Goal: Task Accomplishment & Management: Use online tool/utility

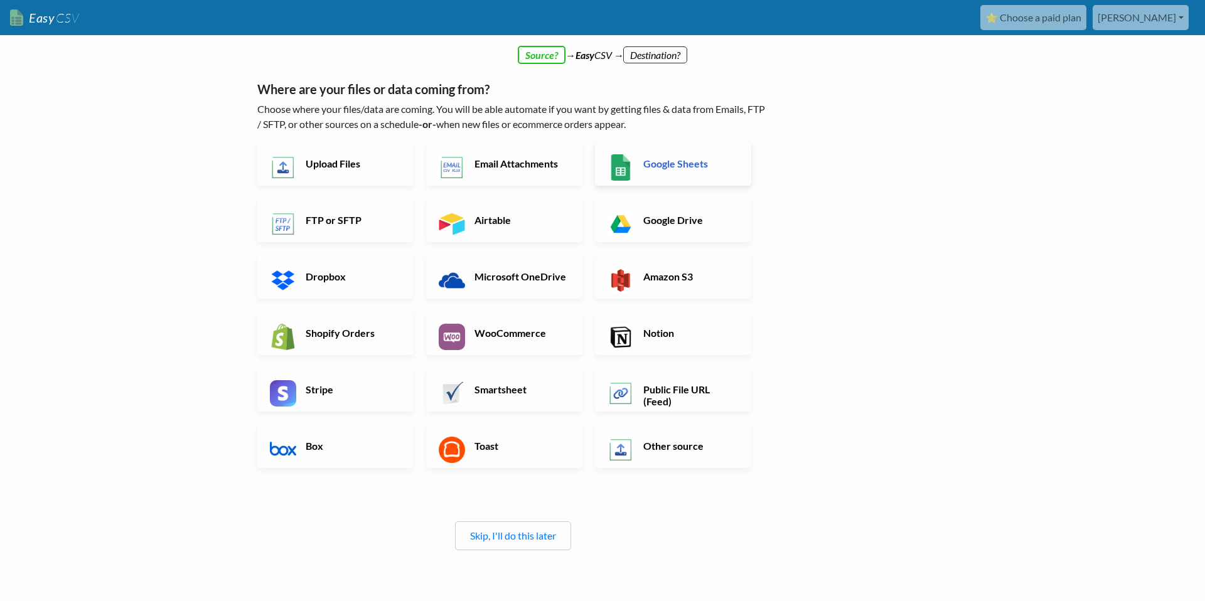
click at [665, 174] on link "Google Sheets" at bounding box center [673, 164] width 156 height 44
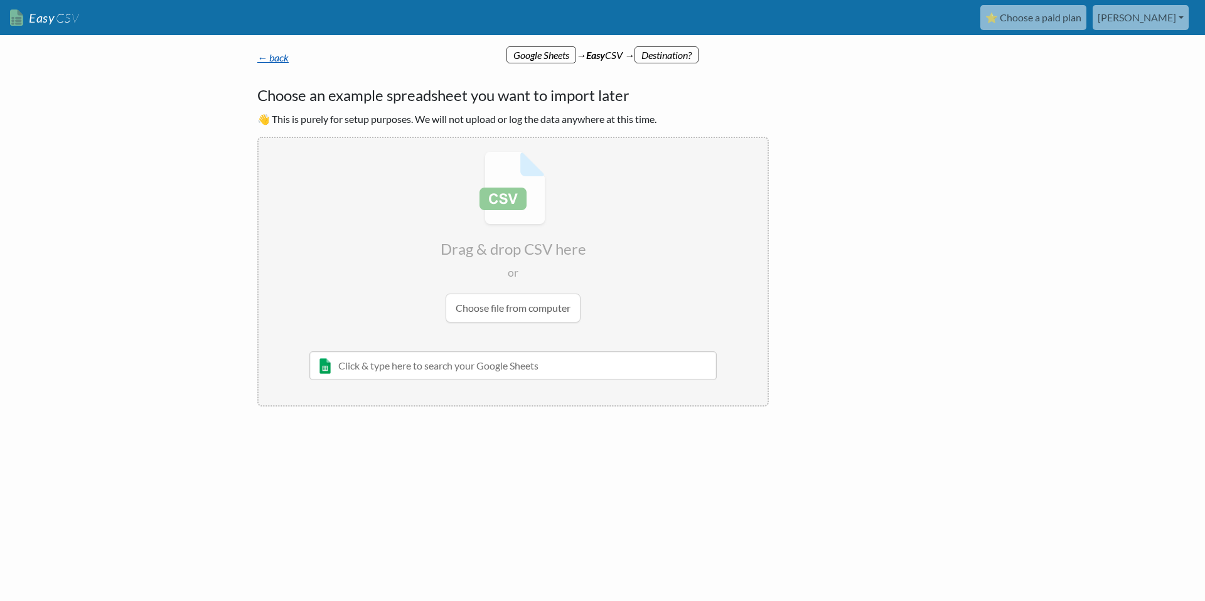
click at [266, 54] on link "← back" at bounding box center [272, 57] width 31 height 12
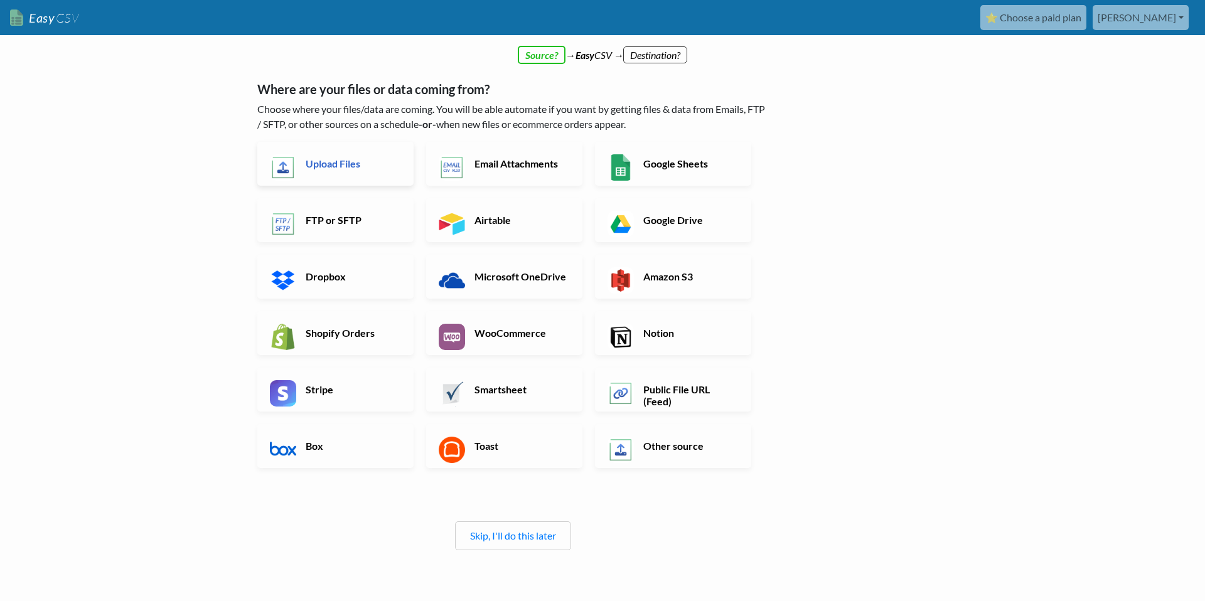
click at [368, 175] on link "Upload Files" at bounding box center [335, 164] width 156 height 44
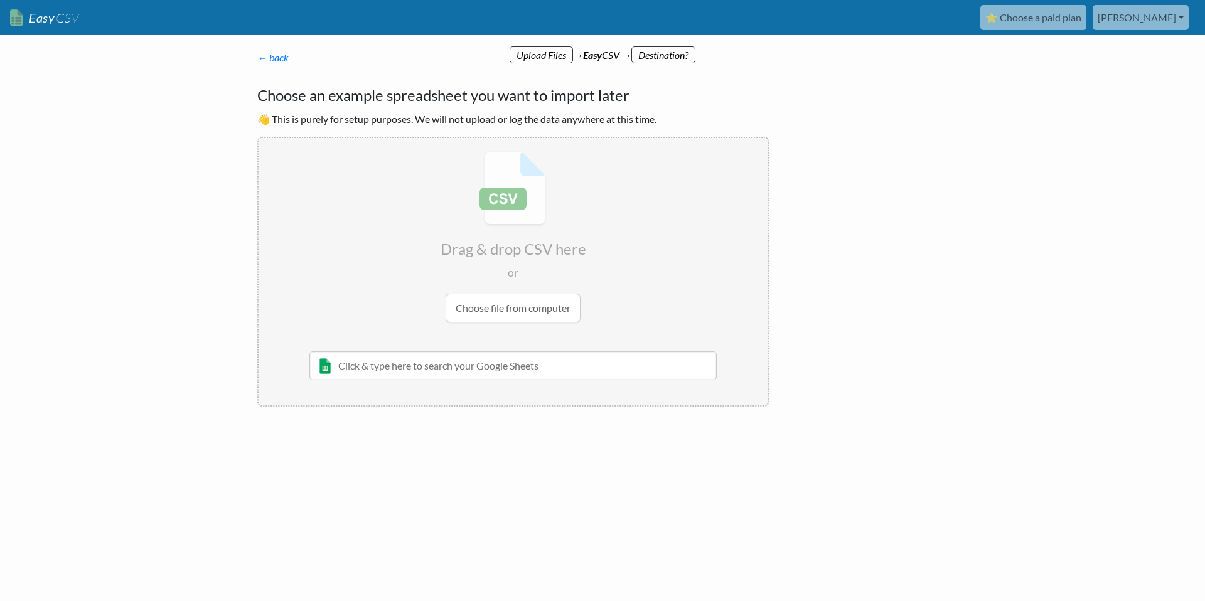
click at [553, 313] on input "file" at bounding box center [513, 237] width 509 height 198
click at [638, 370] on input "text" at bounding box center [512, 366] width 407 height 29
type input "test1"
click at [468, 385] on div "Test1" at bounding box center [523, 391] width 372 height 15
radio input "false"
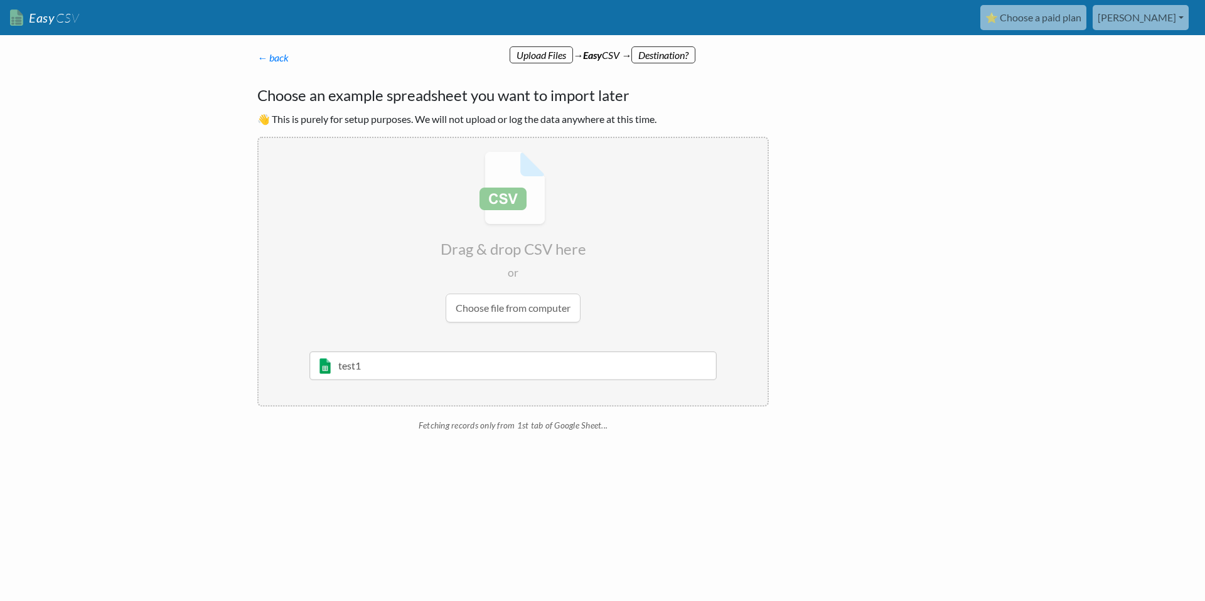
radio input "true"
type input "Catalog Title"
type input "SKU"
type input "Handle"
type input "Option1 Name"
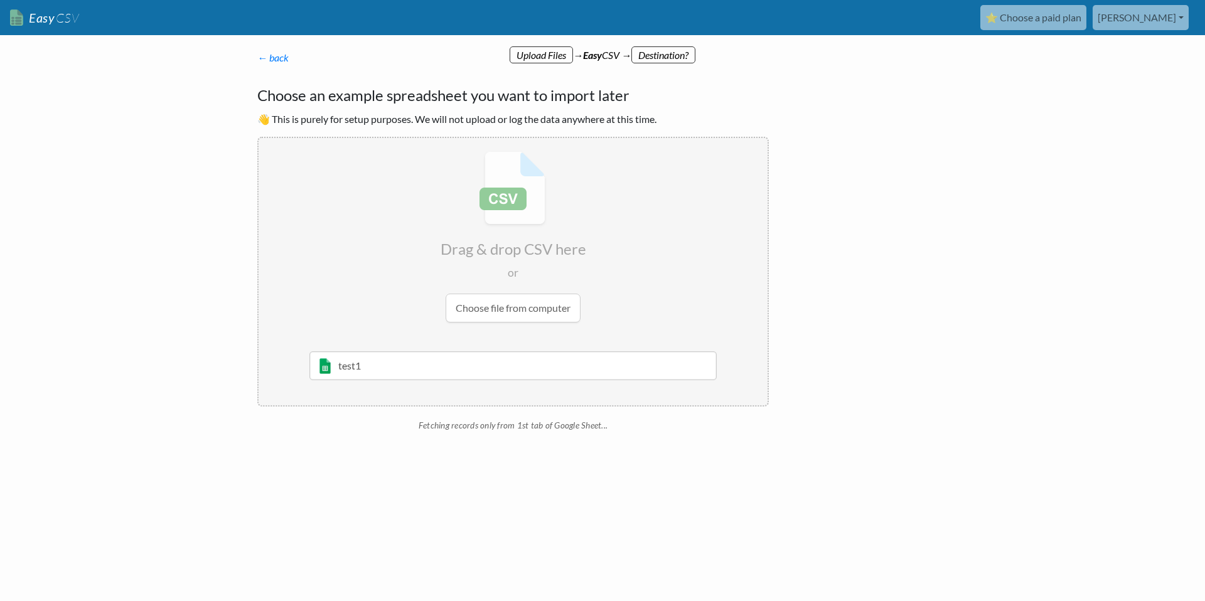
type input "Option1 Value"
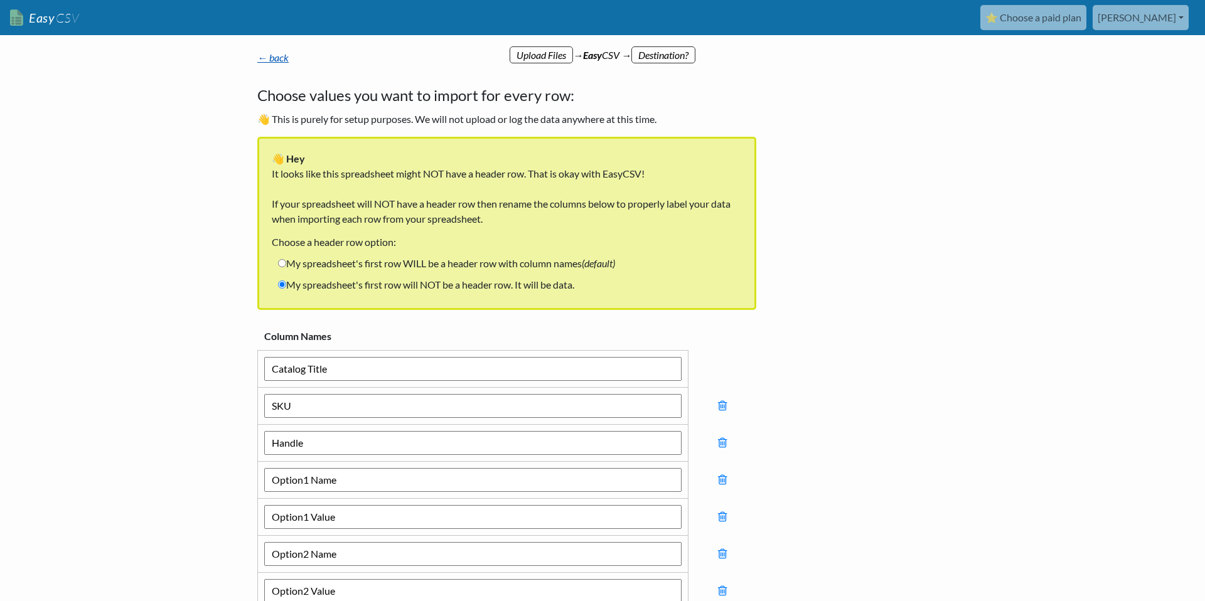
click at [274, 57] on link "← back" at bounding box center [272, 57] width 31 height 12
